Goal: Task Accomplishment & Management: Complete application form

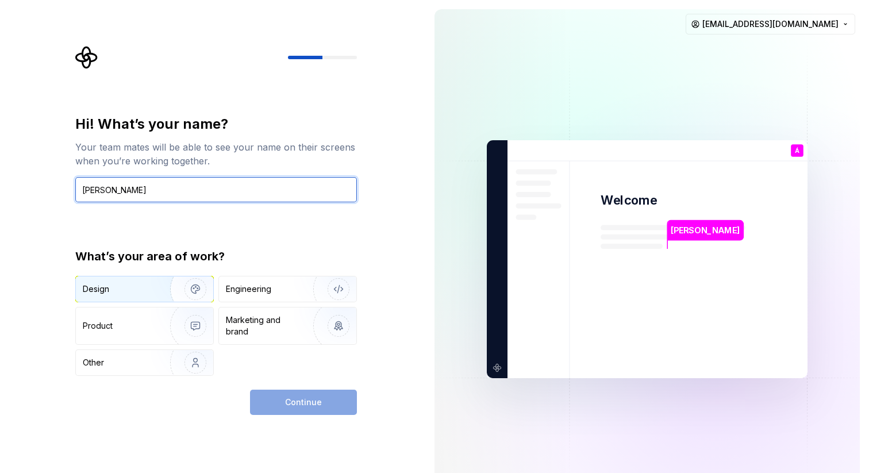
type input "Álvaro"
click at [141, 292] on div "Design" at bounding box center [119, 288] width 72 height 11
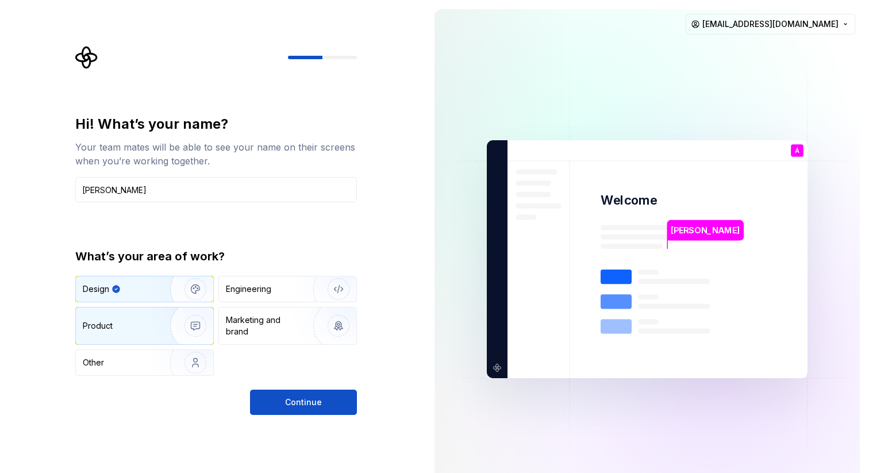
click at [149, 321] on div "Product" at bounding box center [121, 325] width 76 height 11
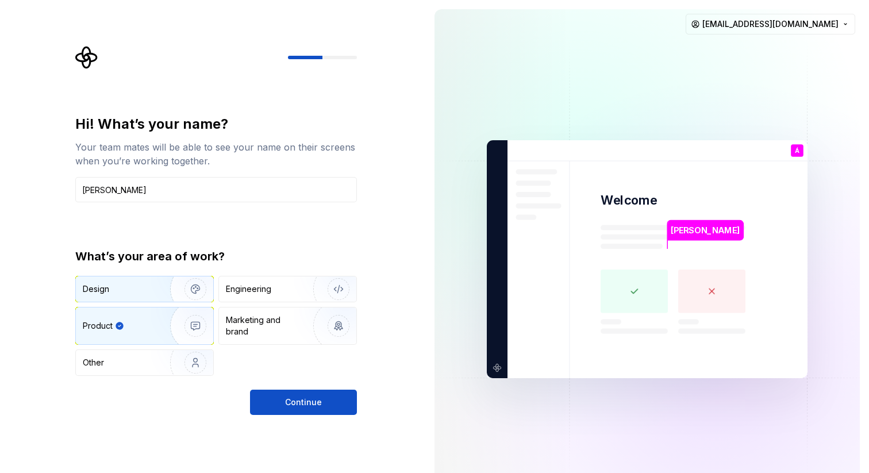
click at [137, 297] on div "Design" at bounding box center [144, 288] width 137 height 25
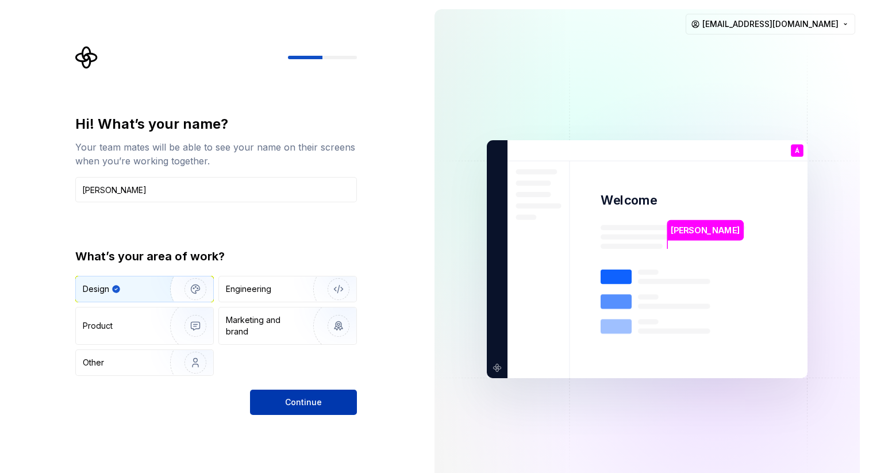
click at [286, 401] on button "Continue" at bounding box center [303, 402] width 107 height 25
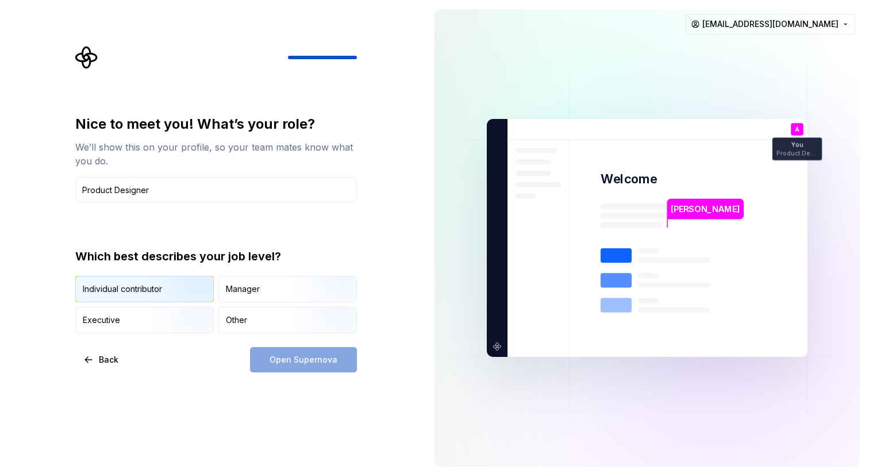
type input "Product Designer"
click at [130, 292] on div "Individual contributor" at bounding box center [122, 288] width 79 height 11
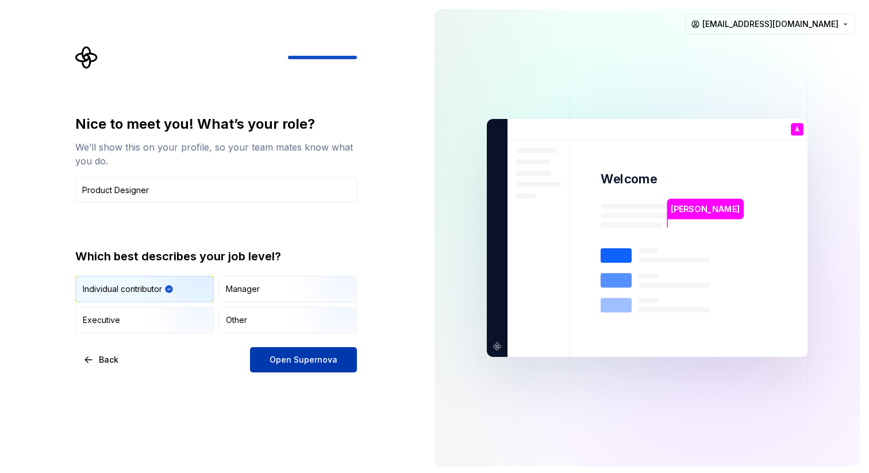
click at [278, 354] on span "Open Supernova" at bounding box center [304, 359] width 68 height 11
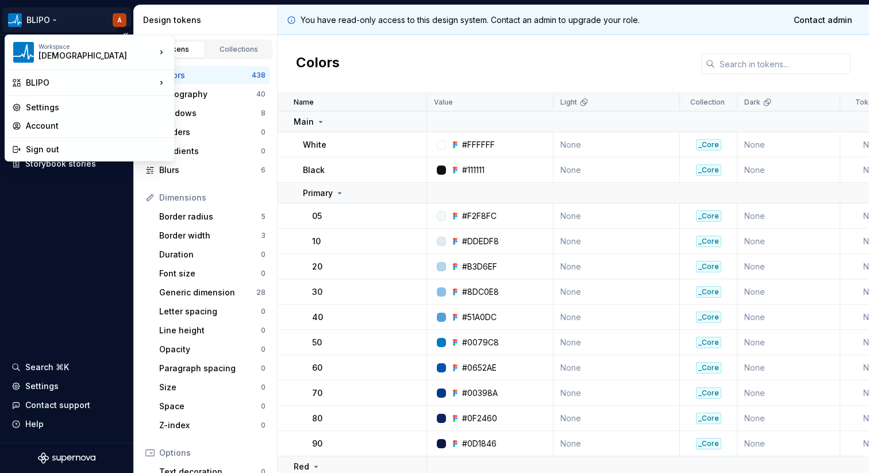
click at [34, 21] on html "BLIPO Á Documentation Design system data Design tokens Components Assets Storyb…" at bounding box center [434, 236] width 869 height 473
click at [44, 49] on div "Workspace" at bounding box center [97, 46] width 117 height 7
click at [45, 48] on div "Workspace" at bounding box center [97, 46] width 117 height 7
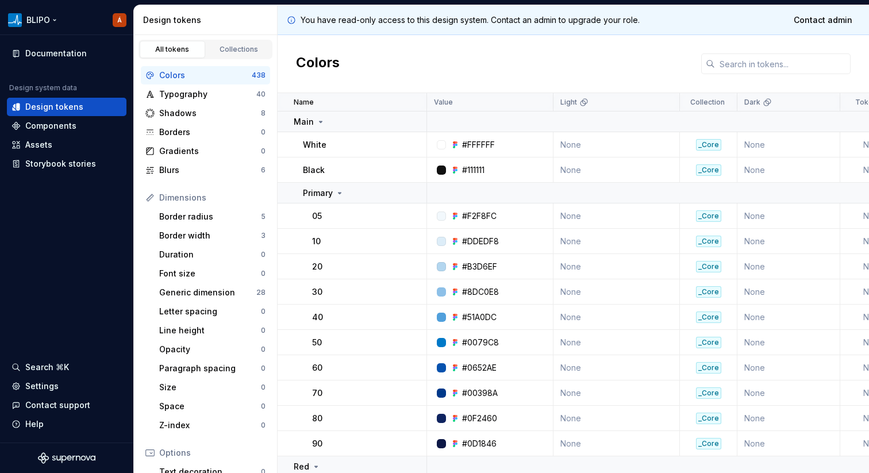
click at [41, 10] on html "BLIPO Á Documentation Design system data Design tokens Components Assets Storyb…" at bounding box center [434, 236] width 869 height 473
click at [61, 48] on div "Documentation" at bounding box center [55, 53] width 61 height 11
click at [230, 51] on div "Collections" at bounding box center [238, 49] width 57 height 9
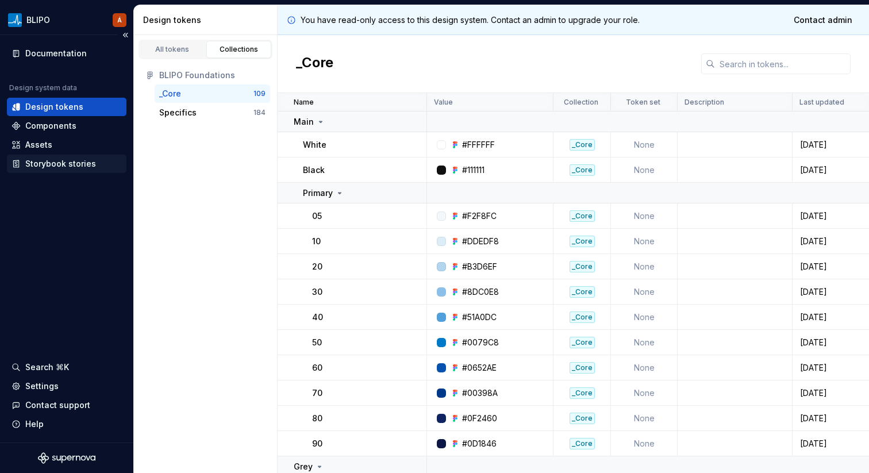
click at [47, 165] on div "Storybook stories" at bounding box center [60, 163] width 71 height 11
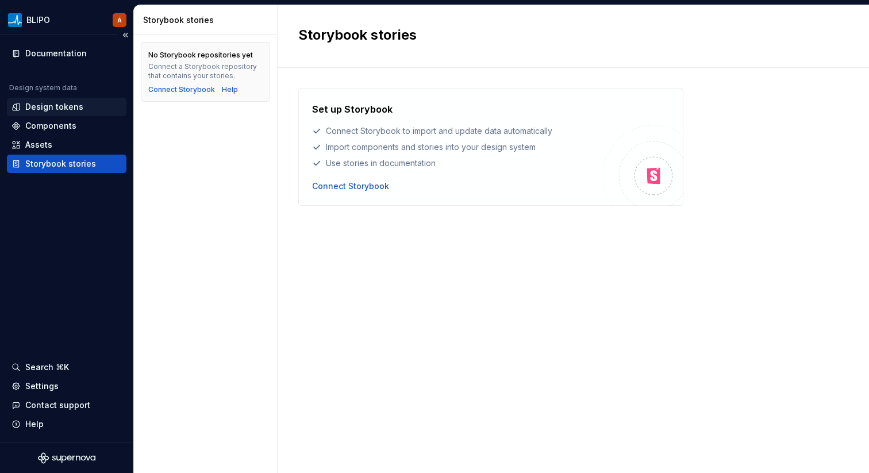
click at [43, 105] on div "Design tokens" at bounding box center [54, 106] width 58 height 11
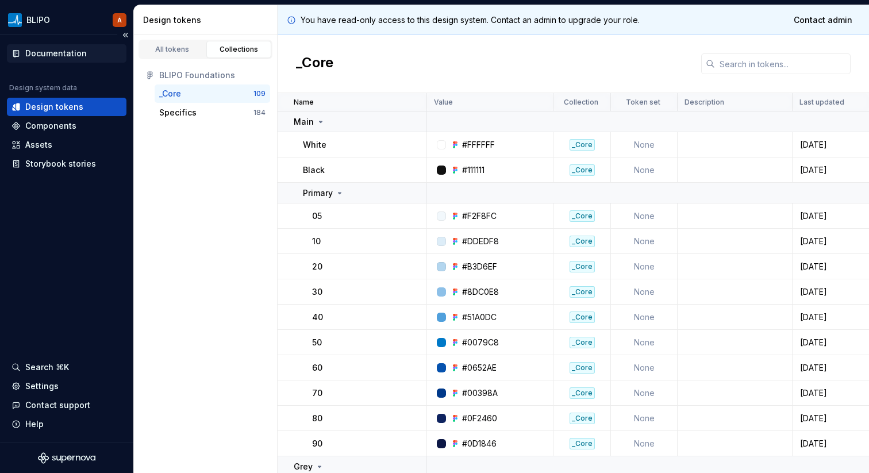
click at [54, 50] on div "Documentation" at bounding box center [55, 53] width 61 height 11
